Goal: Task Accomplishment & Management: Manage account settings

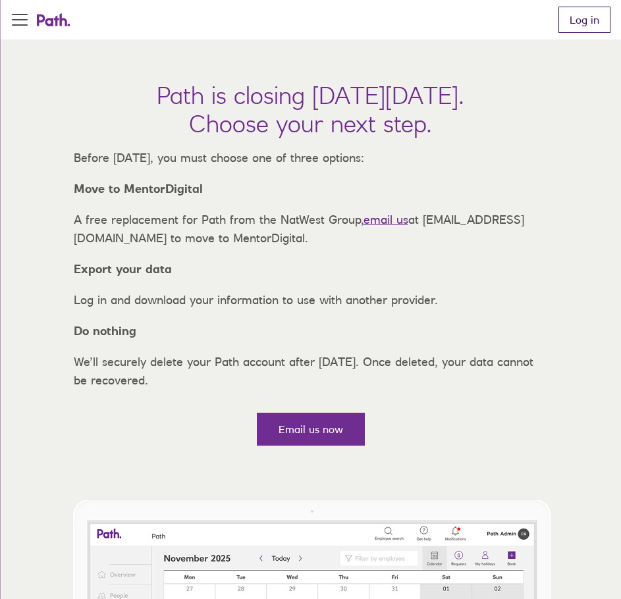
click at [588, 13] on link "Log in" at bounding box center [584, 20] width 52 height 26
click at [585, 22] on link "Log in" at bounding box center [584, 20] width 52 height 26
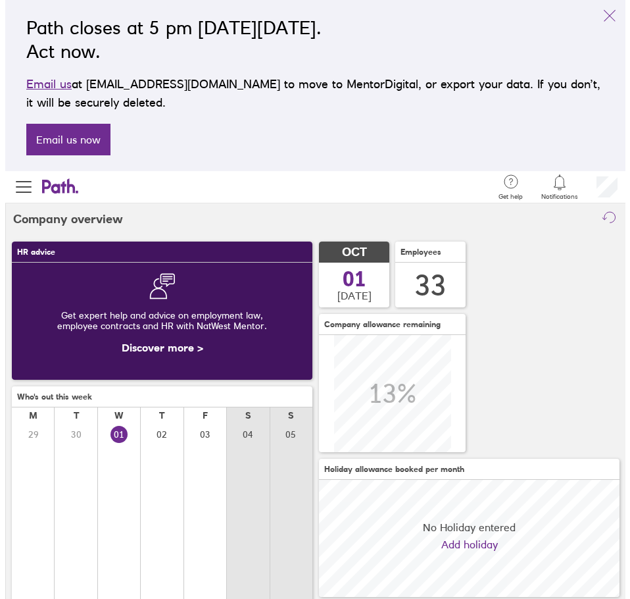
scroll to position [117, 301]
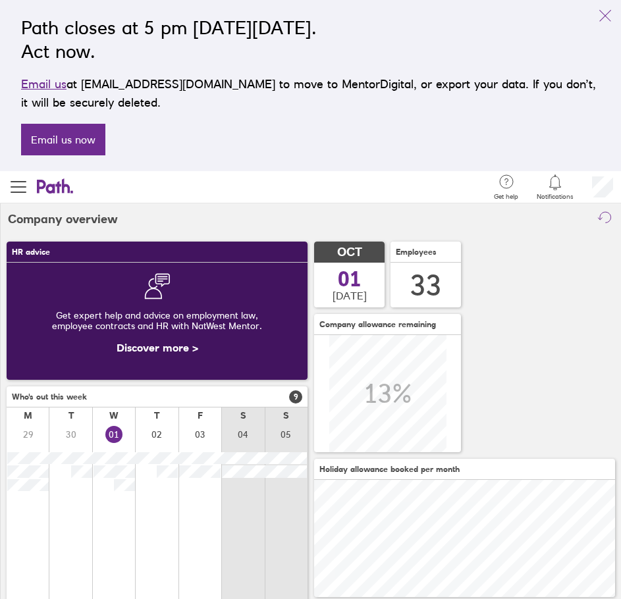
drag, startPoint x: 610, startPoint y: 17, endPoint x: 514, endPoint y: 38, distance: 98.4
click at [609, 16] on icon "link" at bounding box center [605, 16] width 16 height 16
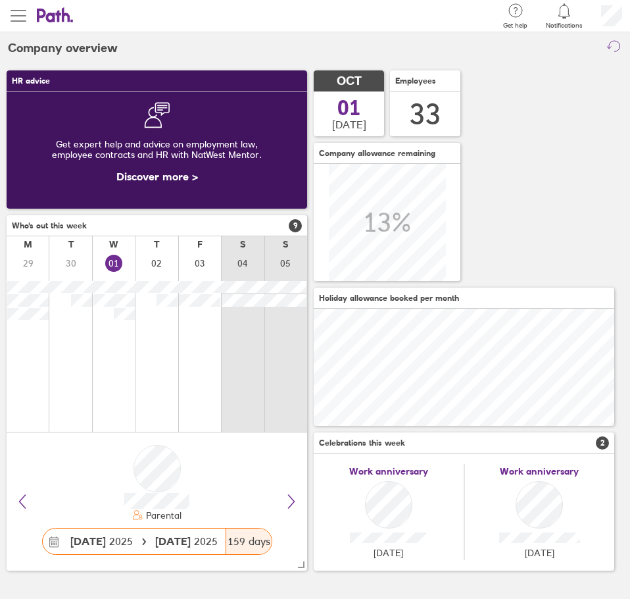
click at [26, 20] on button "button" at bounding box center [18, 16] width 37 height 32
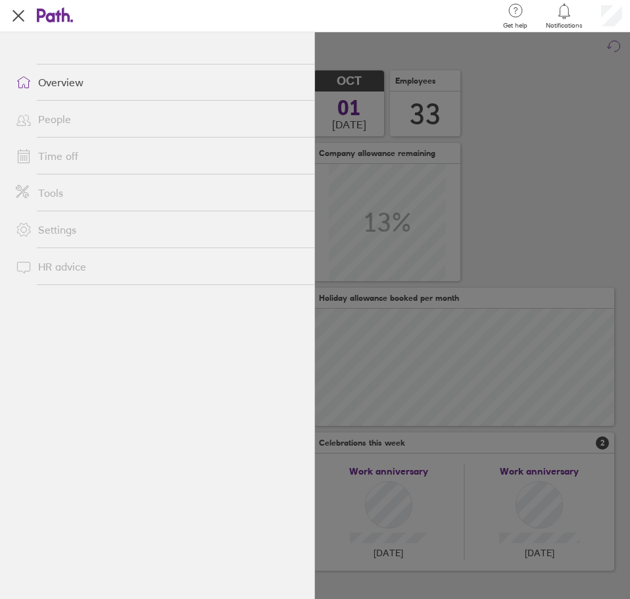
click at [53, 153] on link "Time off" at bounding box center [159, 156] width 309 height 26
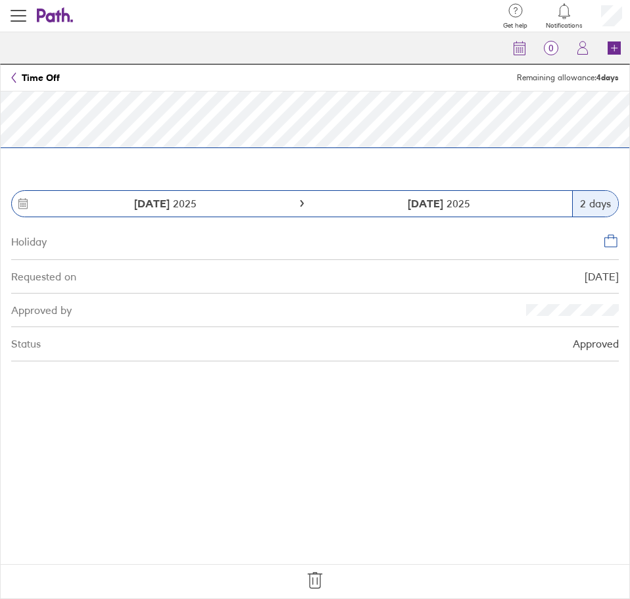
click at [315, 580] on icon at bounding box center [315, 580] width 21 height 21
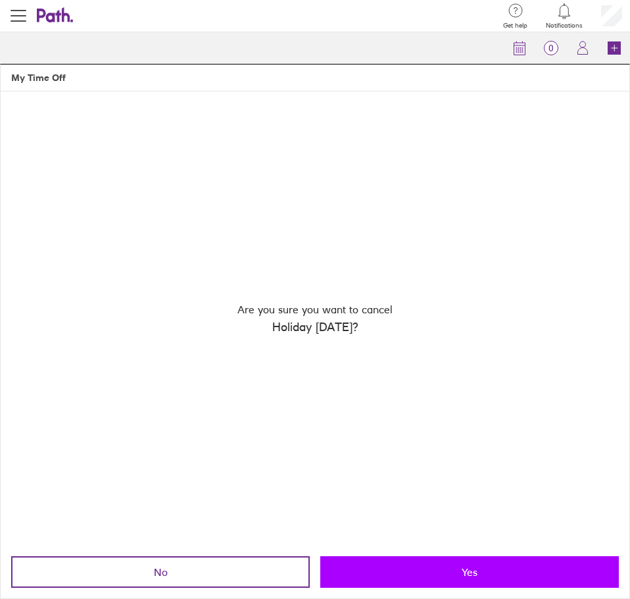
click at [409, 573] on button "Yes" at bounding box center [470, 572] width 299 height 32
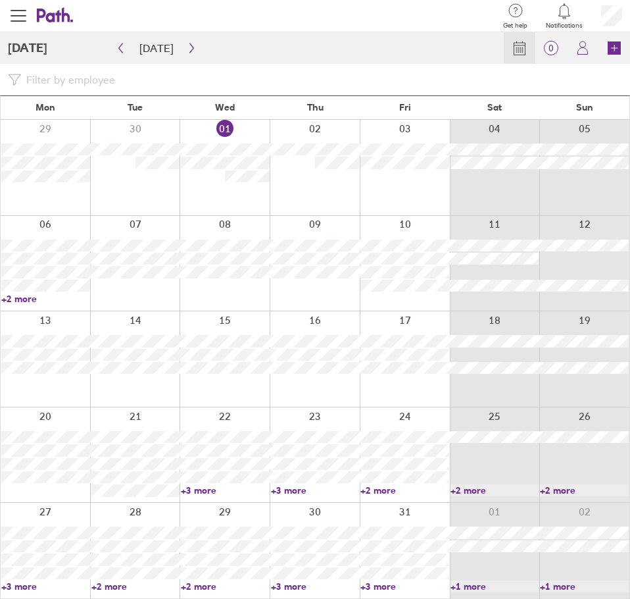
click at [239, 295] on div at bounding box center [225, 263] width 90 height 95
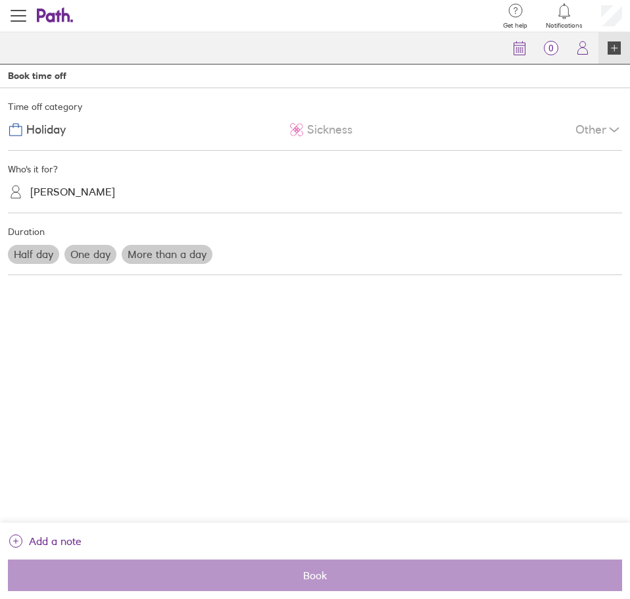
click at [152, 252] on label "More than a day" at bounding box center [167, 254] width 91 height 18
click at [0, 0] on input "More than a day" at bounding box center [0, 0] width 0 height 0
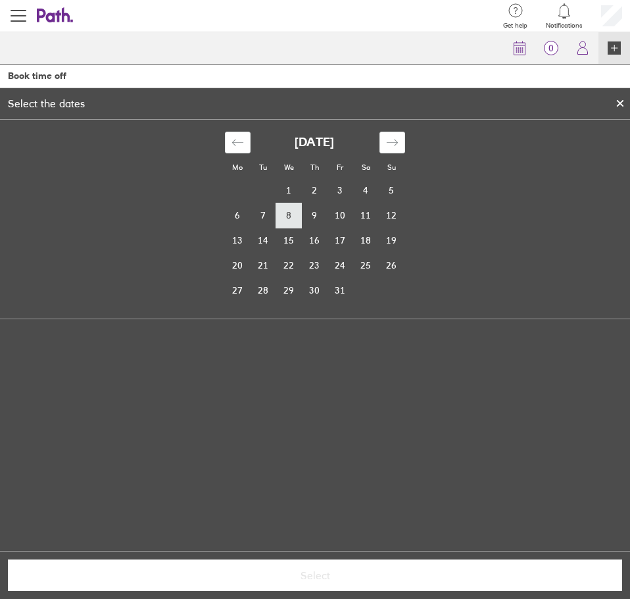
click at [291, 216] on td "8" at bounding box center [289, 215] width 26 height 25
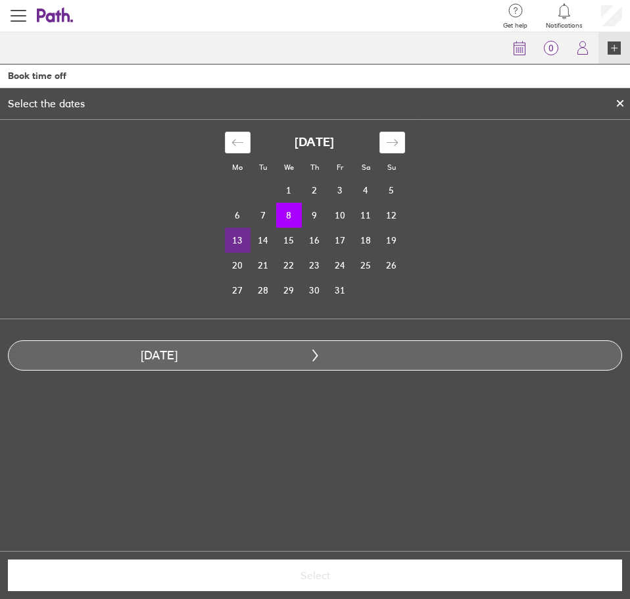
click at [239, 238] on td "13" at bounding box center [238, 240] width 26 height 25
click at [240, 241] on td "13" at bounding box center [238, 240] width 26 height 25
click at [297, 219] on td "8" at bounding box center [289, 215] width 26 height 25
click at [237, 239] on td "13" at bounding box center [238, 240] width 26 height 25
click at [618, 97] on div at bounding box center [621, 103] width 20 height 22
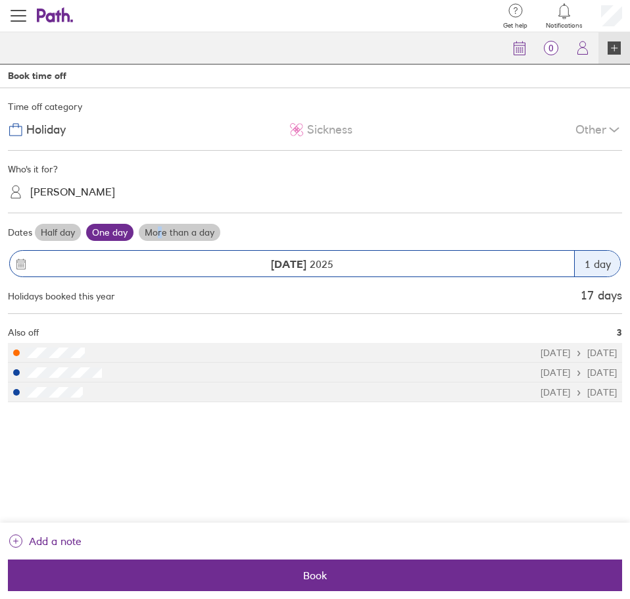
click at [160, 232] on label "More than a day" at bounding box center [180, 232] width 82 height 17
click at [188, 226] on label "More than a day" at bounding box center [180, 232] width 82 height 17
click at [0, 0] on input "More than a day" at bounding box center [0, 0] width 0 height 0
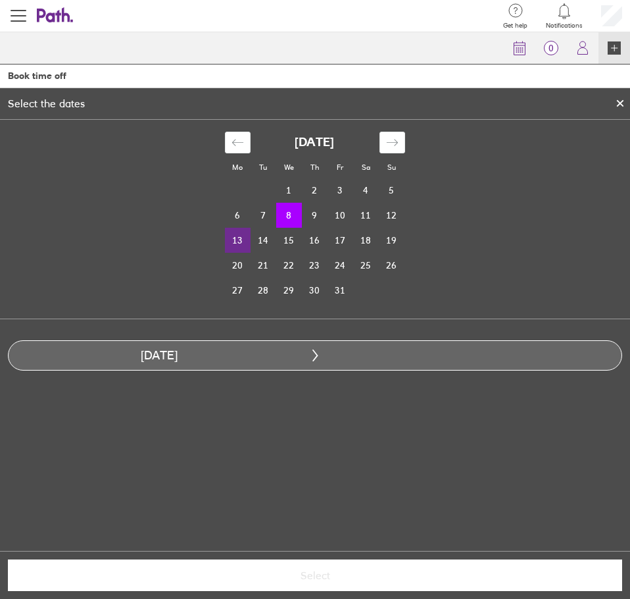
click at [235, 238] on td "13" at bounding box center [238, 240] width 26 height 25
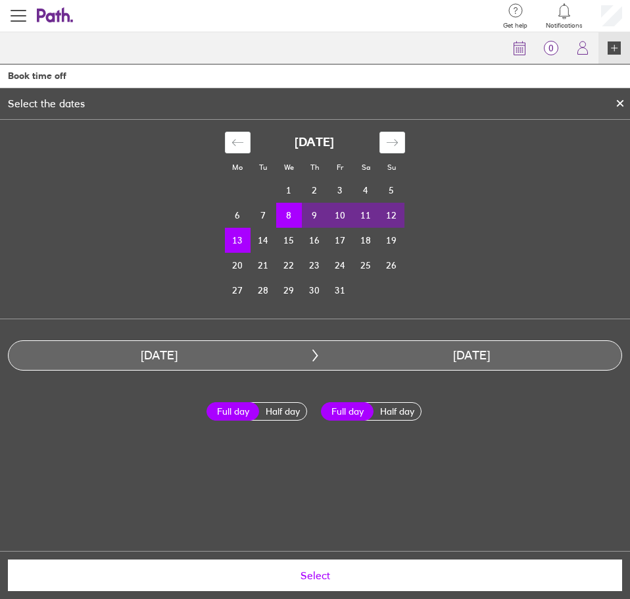
click at [330, 573] on span "Select" at bounding box center [315, 575] width 596 height 12
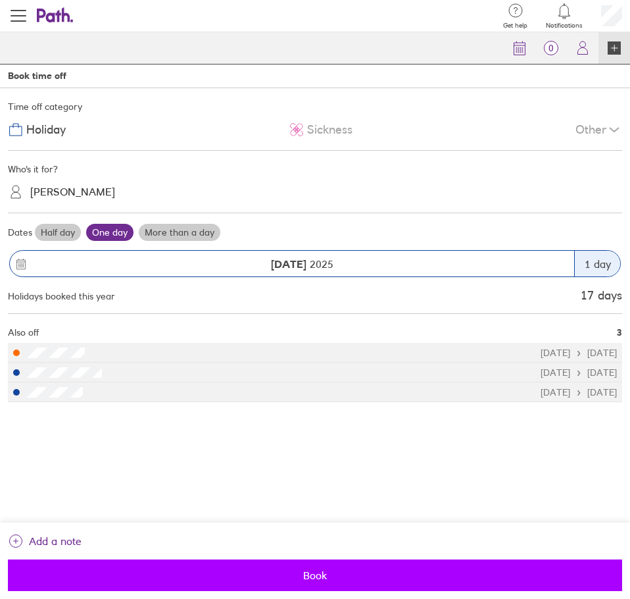
click at [334, 570] on span "Book" at bounding box center [315, 575] width 596 height 12
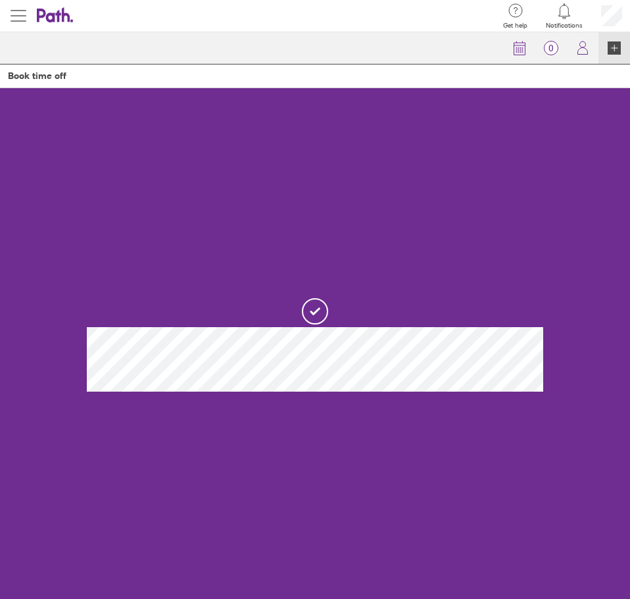
click at [18, 16] on span "button" at bounding box center [19, 16] width 16 height 16
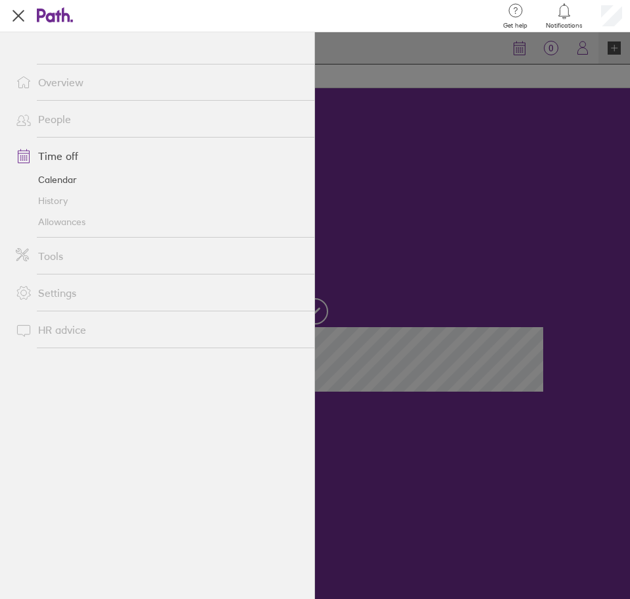
click at [77, 155] on link "Time off" at bounding box center [159, 156] width 309 height 26
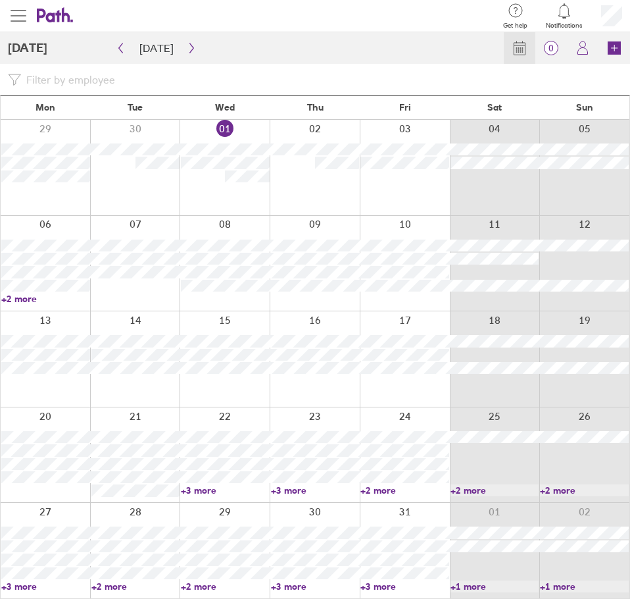
click at [17, 16] on span "button" at bounding box center [19, 16] width 16 height 16
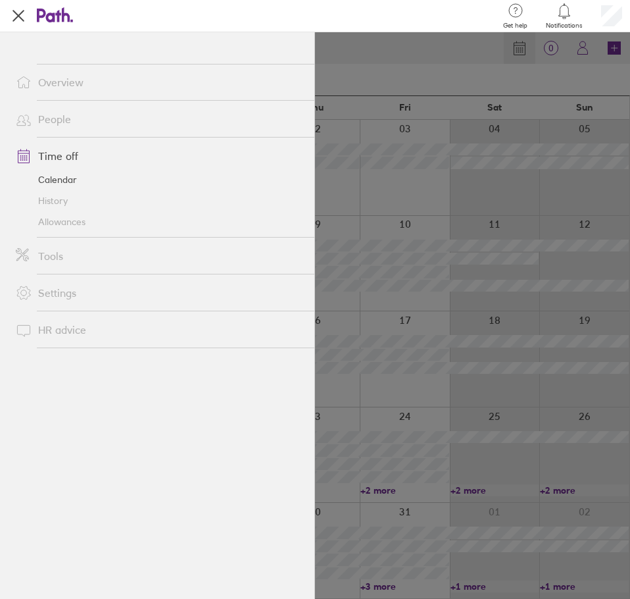
click at [60, 220] on link "Allowances" at bounding box center [159, 221] width 309 height 21
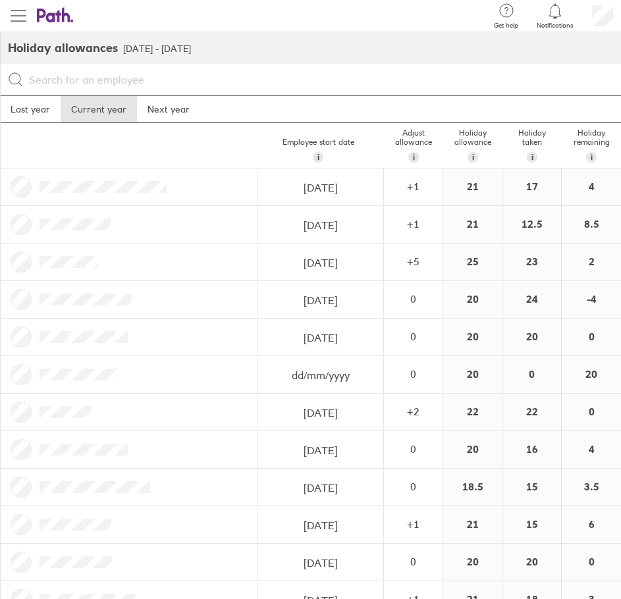
click at [22, 18] on span "button" at bounding box center [19, 16] width 16 height 16
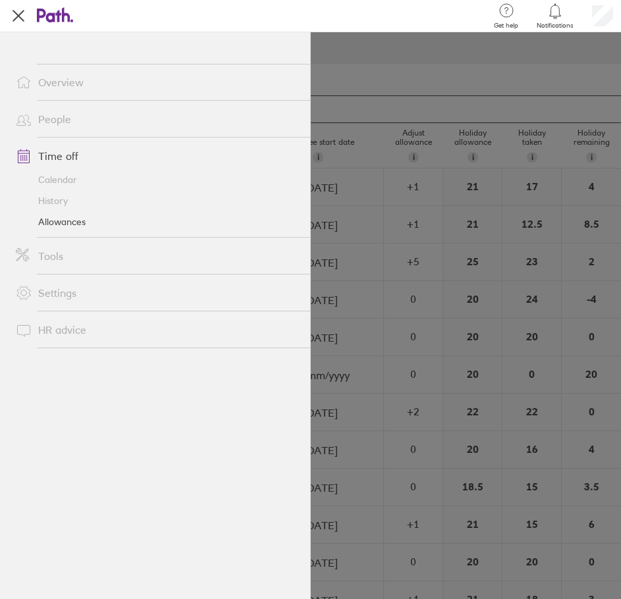
click at [59, 157] on link "Time off" at bounding box center [157, 156] width 305 height 26
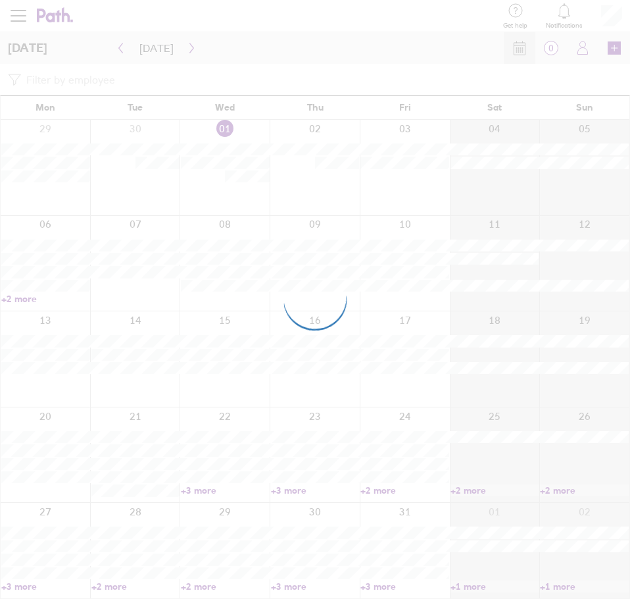
click at [29, 7] on div at bounding box center [315, 299] width 630 height 599
